Goal: Task Accomplishment & Management: Manage account settings

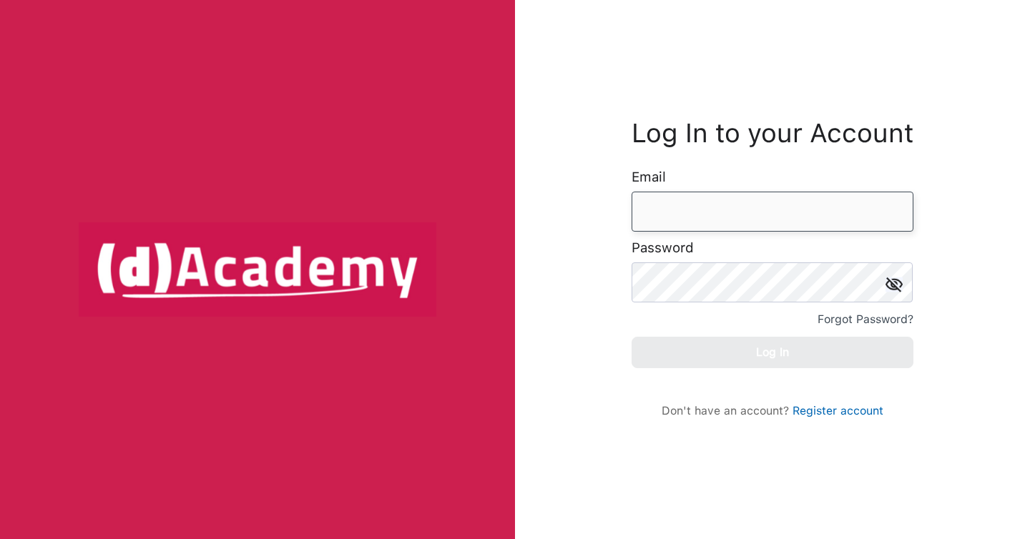
click at [761, 192] on input "email" at bounding box center [772, 212] width 282 height 40
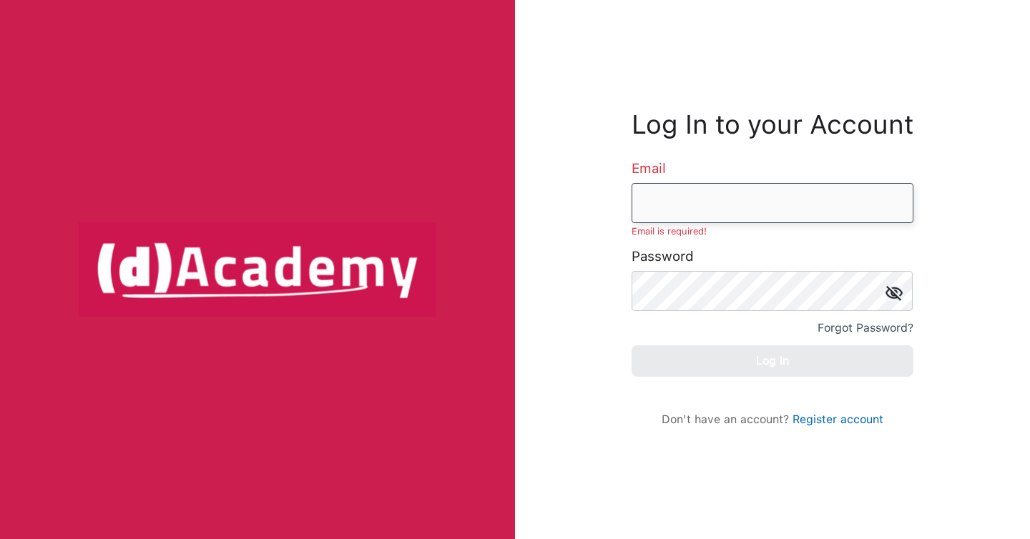
type input "**********"
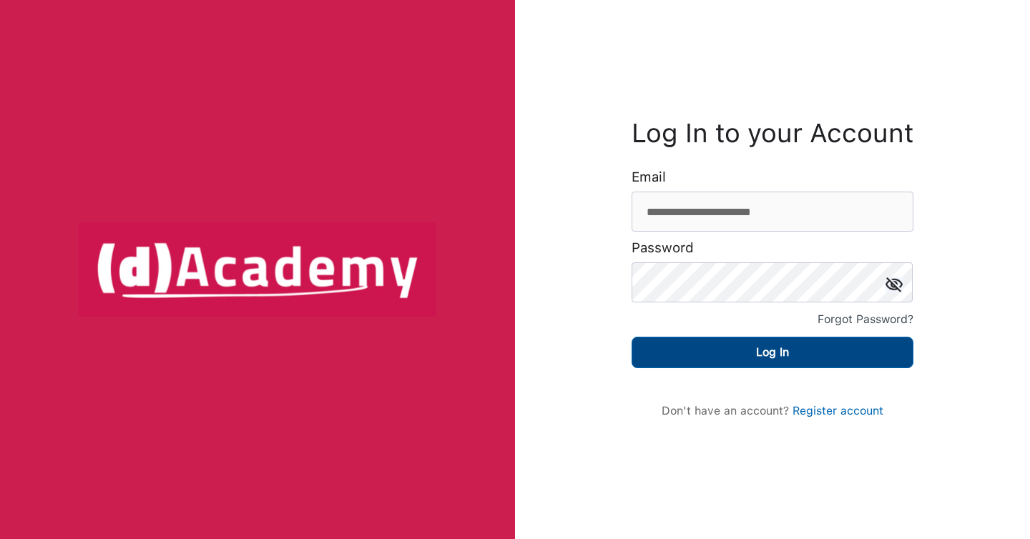
click at [749, 352] on button "Log In" at bounding box center [772, 352] width 282 height 31
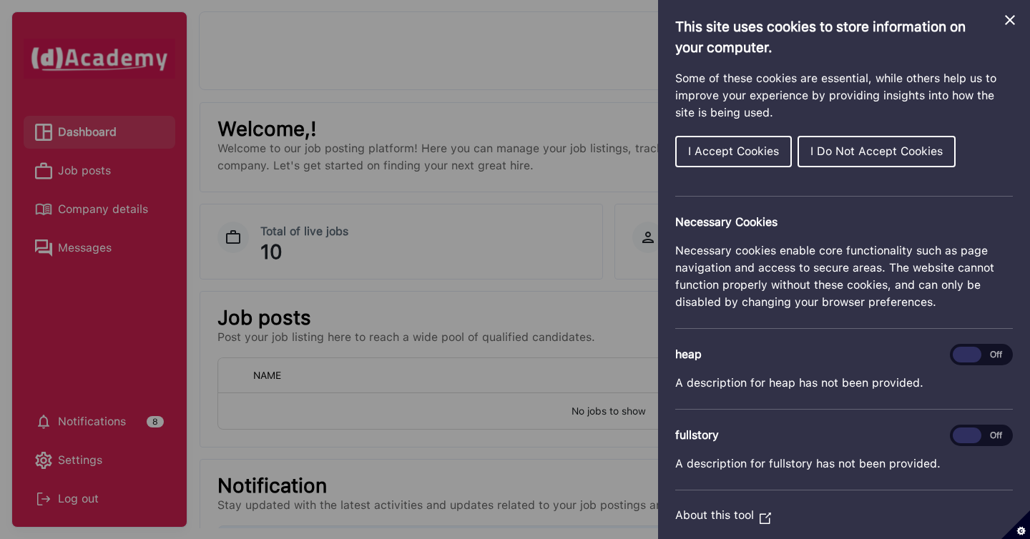
click at [737, 154] on span "I Accept Cookies" at bounding box center [733, 151] width 91 height 14
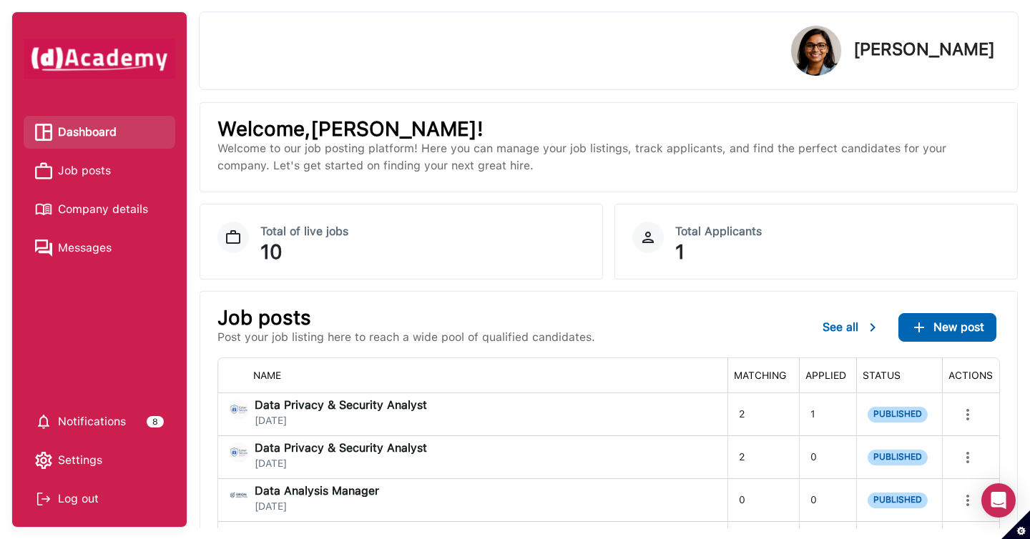
click at [97, 174] on span "Job posts" at bounding box center [84, 170] width 53 height 21
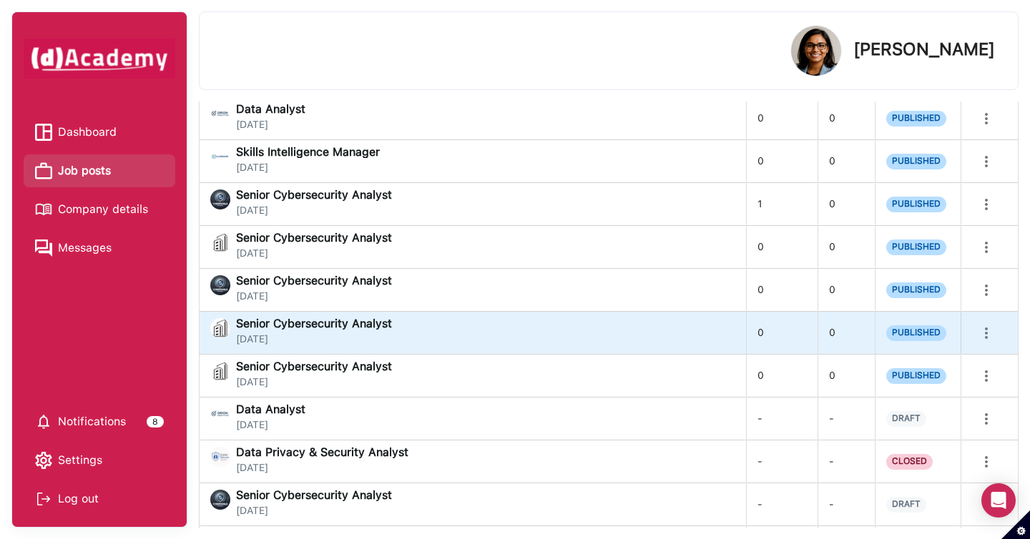
scroll to position [397, 0]
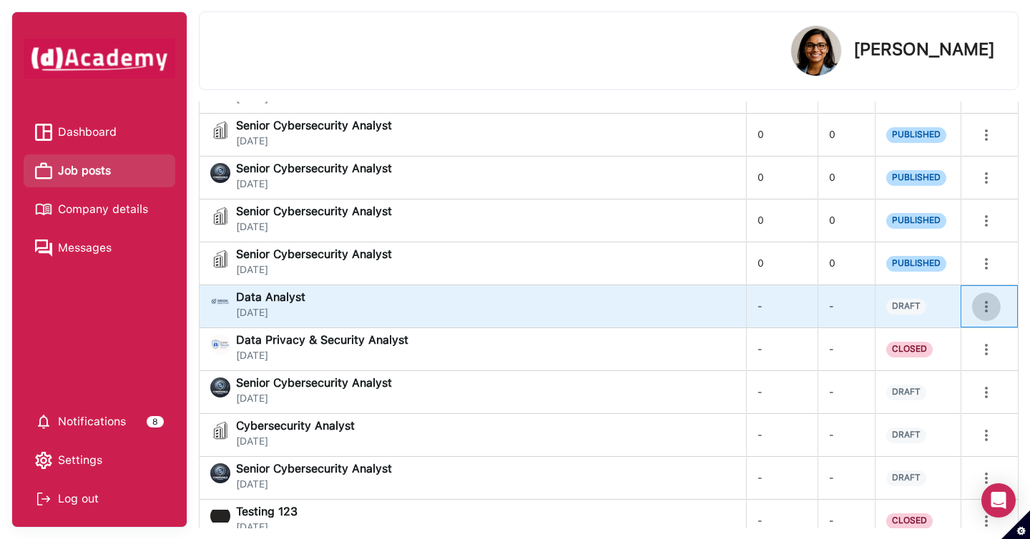
click at [983, 303] on icon "more" at bounding box center [985, 306] width 17 height 17
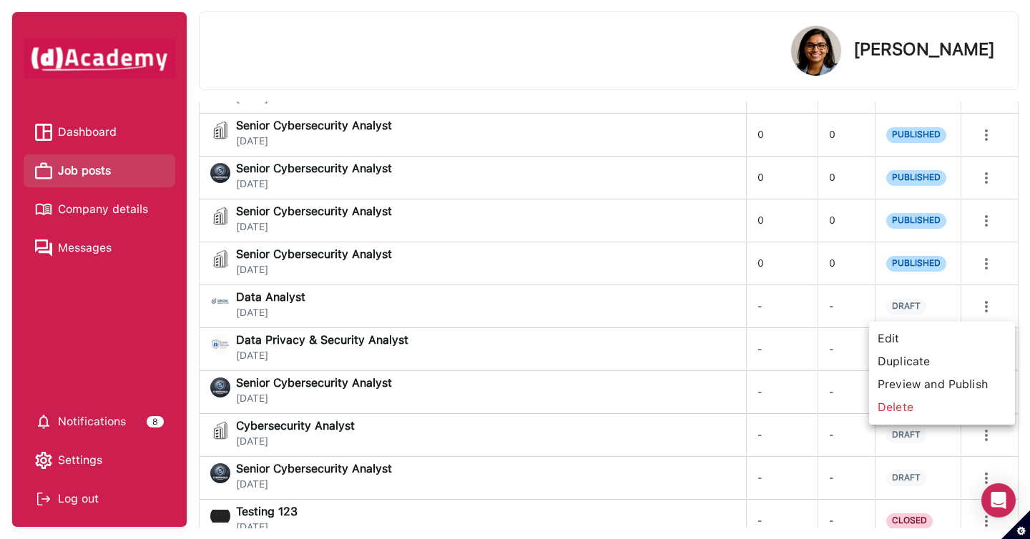
click at [900, 338] on span "Edit" at bounding box center [941, 338] width 134 height 23
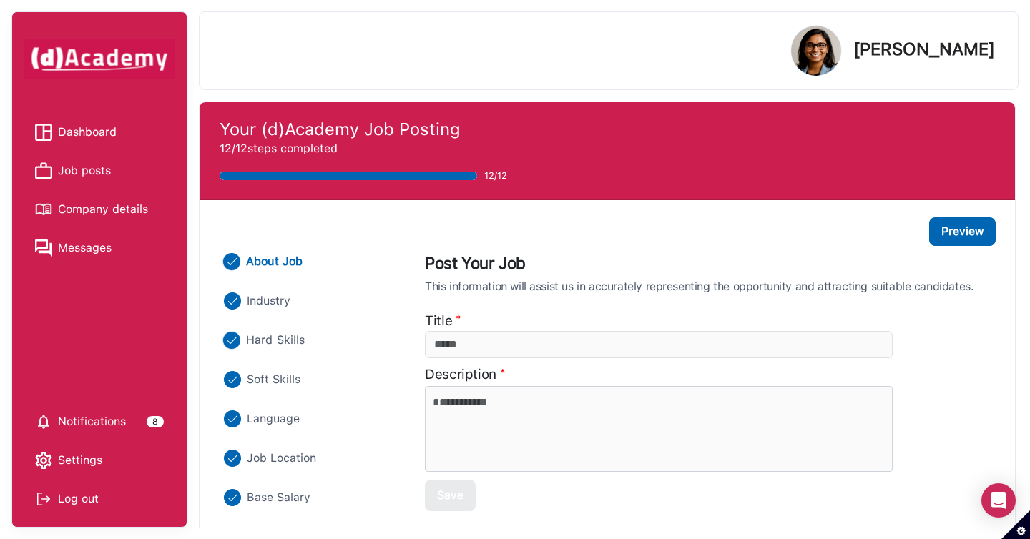
click at [313, 340] on li "Hard Skills" at bounding box center [309, 340] width 180 height 17
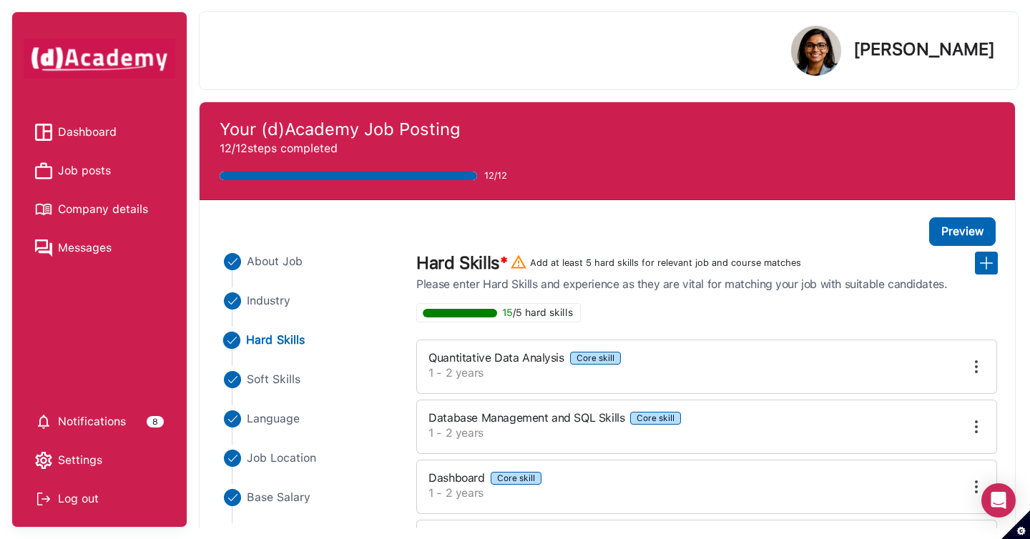
click at [976, 367] on img at bounding box center [975, 366] width 17 height 17
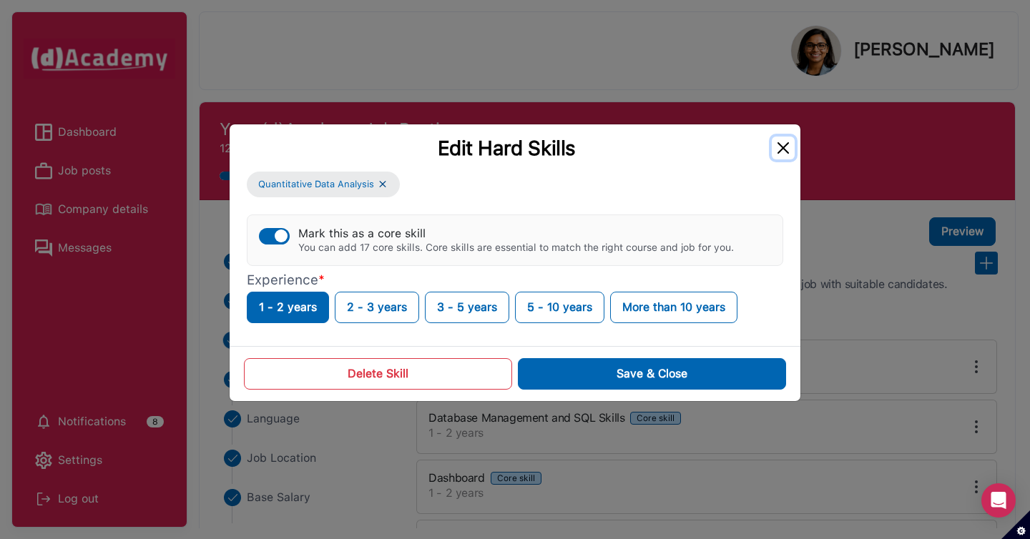
click at [784, 148] on button "Close" at bounding box center [782, 148] width 23 height 23
